Goal: Transaction & Acquisition: Purchase product/service

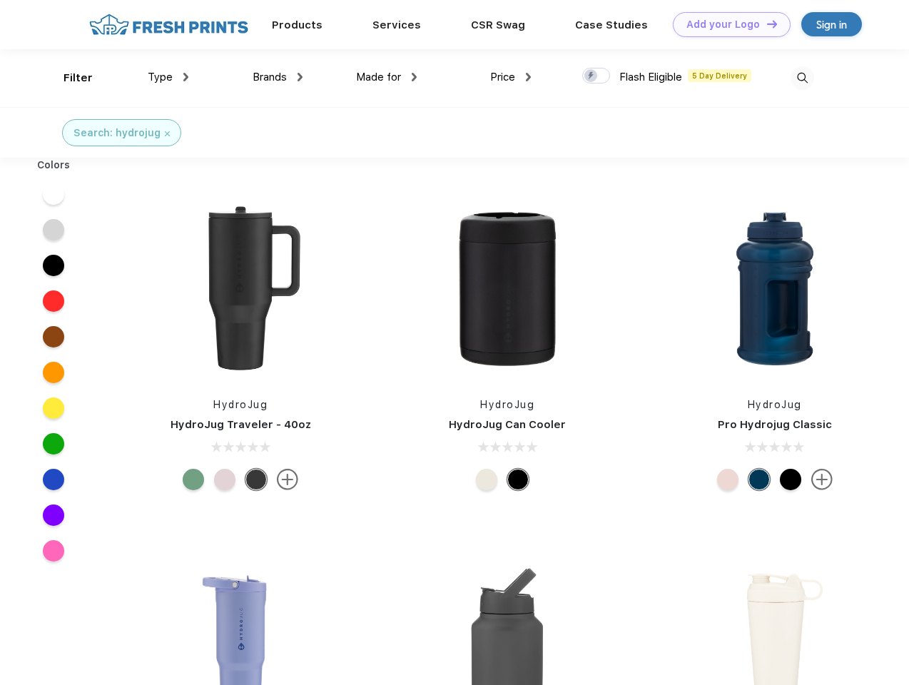
click at [727, 24] on link "Add your Logo Design Tool" at bounding box center [732, 24] width 118 height 25
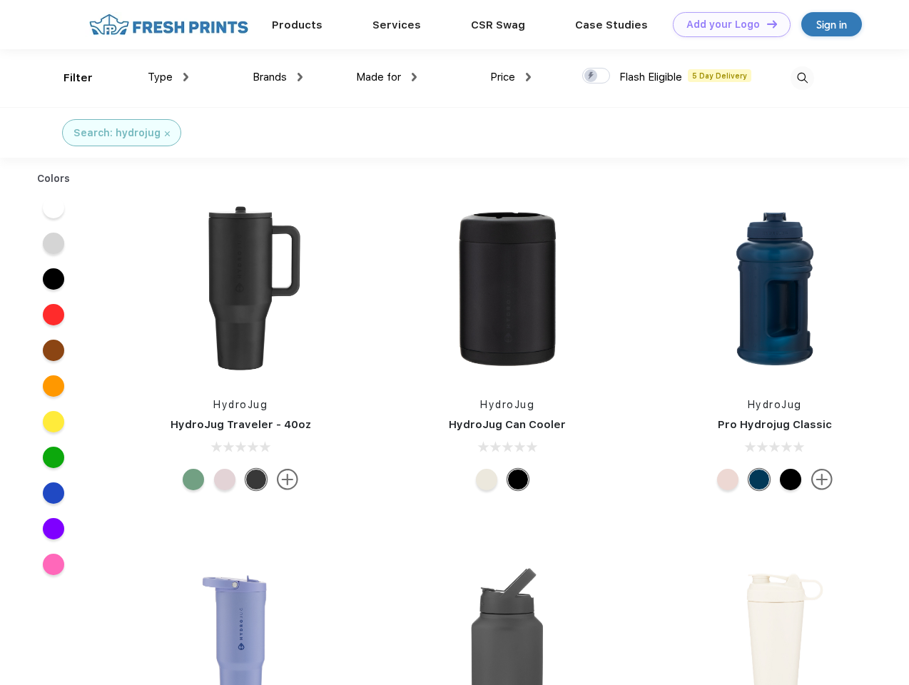
click at [0, 0] on div "Design Tool" at bounding box center [0, 0] width 0 height 0
click at [766, 24] on link "Add your Logo Design Tool" at bounding box center [732, 24] width 118 height 25
click at [69, 78] on div "Filter" at bounding box center [78, 78] width 29 height 16
click at [168, 77] on span "Type" at bounding box center [160, 77] width 25 height 13
click at [278, 77] on span "Brands" at bounding box center [270, 77] width 34 height 13
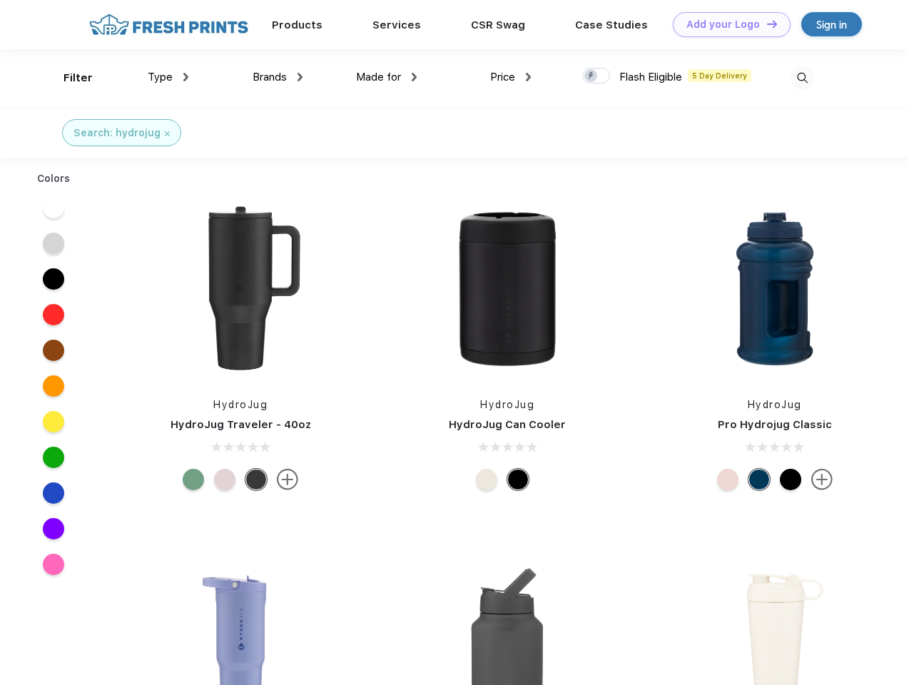
click at [387, 77] on span "Made for" at bounding box center [378, 77] width 45 height 13
click at [511, 77] on span "Price" at bounding box center [502, 77] width 25 height 13
click at [597, 76] on div at bounding box center [596, 76] width 28 height 16
click at [592, 76] on input "checkbox" at bounding box center [586, 71] width 9 height 9
click at [802, 78] on img at bounding box center [803, 78] width 24 height 24
